Goal: Task Accomplishment & Management: Manage account settings

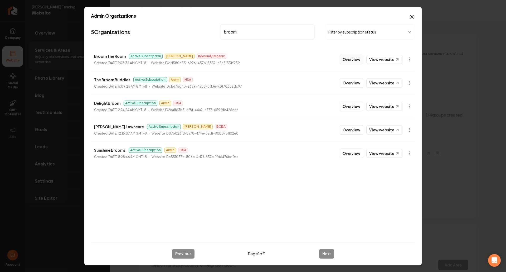
type input "broom"
click at [355, 59] on button "Overview" at bounding box center [351, 59] width 23 height 9
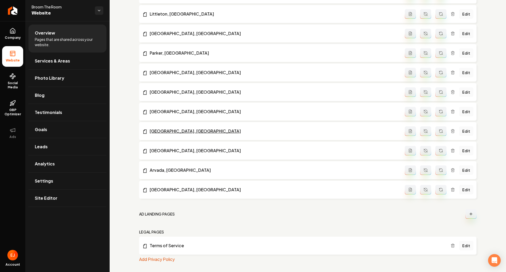
scroll to position [488, 0]
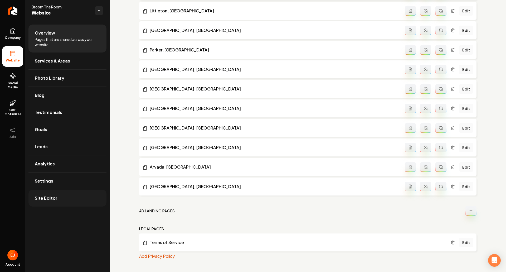
click at [53, 198] on span "Site Editor" at bounding box center [46, 198] width 23 height 6
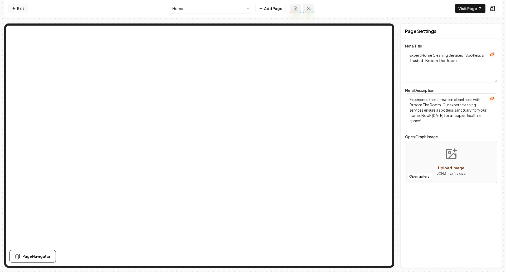
click at [13, 7] on icon at bounding box center [14, 8] width 4 height 4
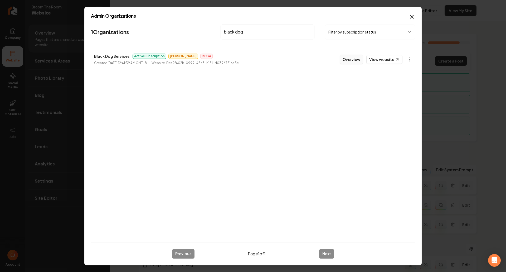
type input "black dog"
click at [356, 60] on button "Overview" at bounding box center [351, 59] width 23 height 9
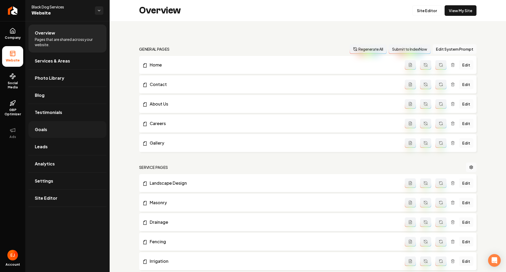
click at [54, 131] on link "Goals" at bounding box center [67, 129] width 78 height 17
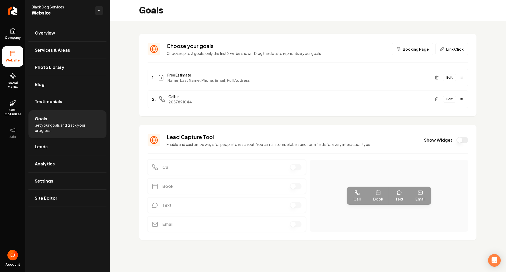
click at [450, 78] on button "Edit" at bounding box center [449, 77] width 13 height 7
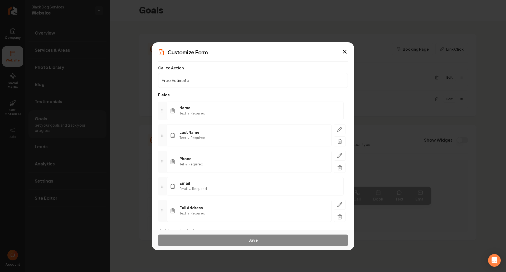
click at [191, 105] on span "Name" at bounding box center [192, 107] width 26 height 5
click at [191, 108] on span "Name" at bounding box center [192, 107] width 26 height 5
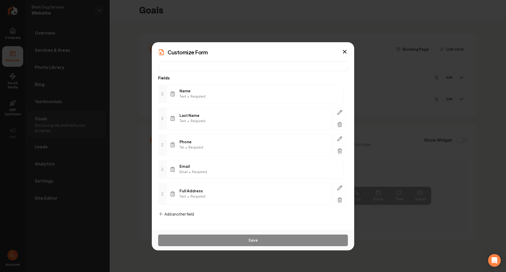
scroll to position [17, 0]
click at [187, 213] on span "Add another field" at bounding box center [179, 213] width 30 height 5
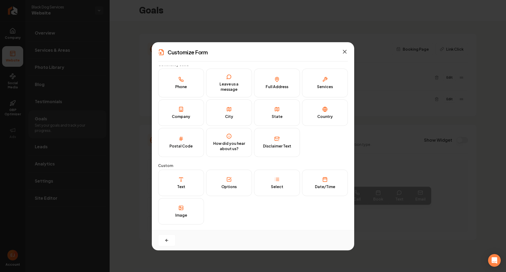
click at [346, 52] on icon "button" at bounding box center [344, 51] width 3 height 3
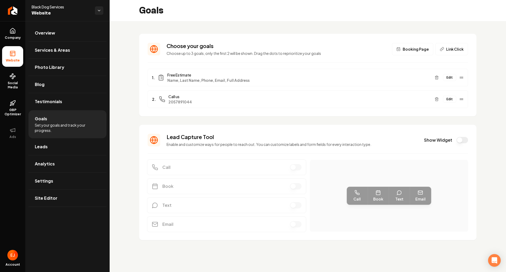
click at [451, 79] on button "Edit" at bounding box center [449, 77] width 13 height 7
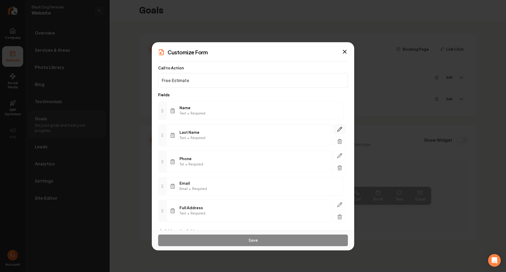
click at [337, 129] on icon "button" at bounding box center [339, 128] width 5 height 5
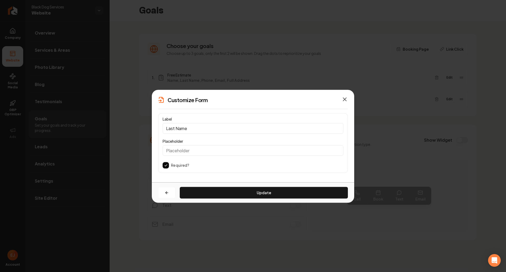
click at [346, 100] on icon "button" at bounding box center [344, 99] width 6 height 6
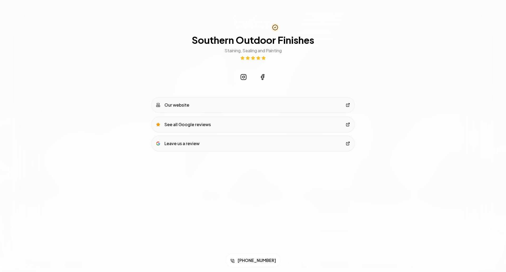
click at [188, 105] on div "Our website" at bounding box center [172, 105] width 33 height 6
